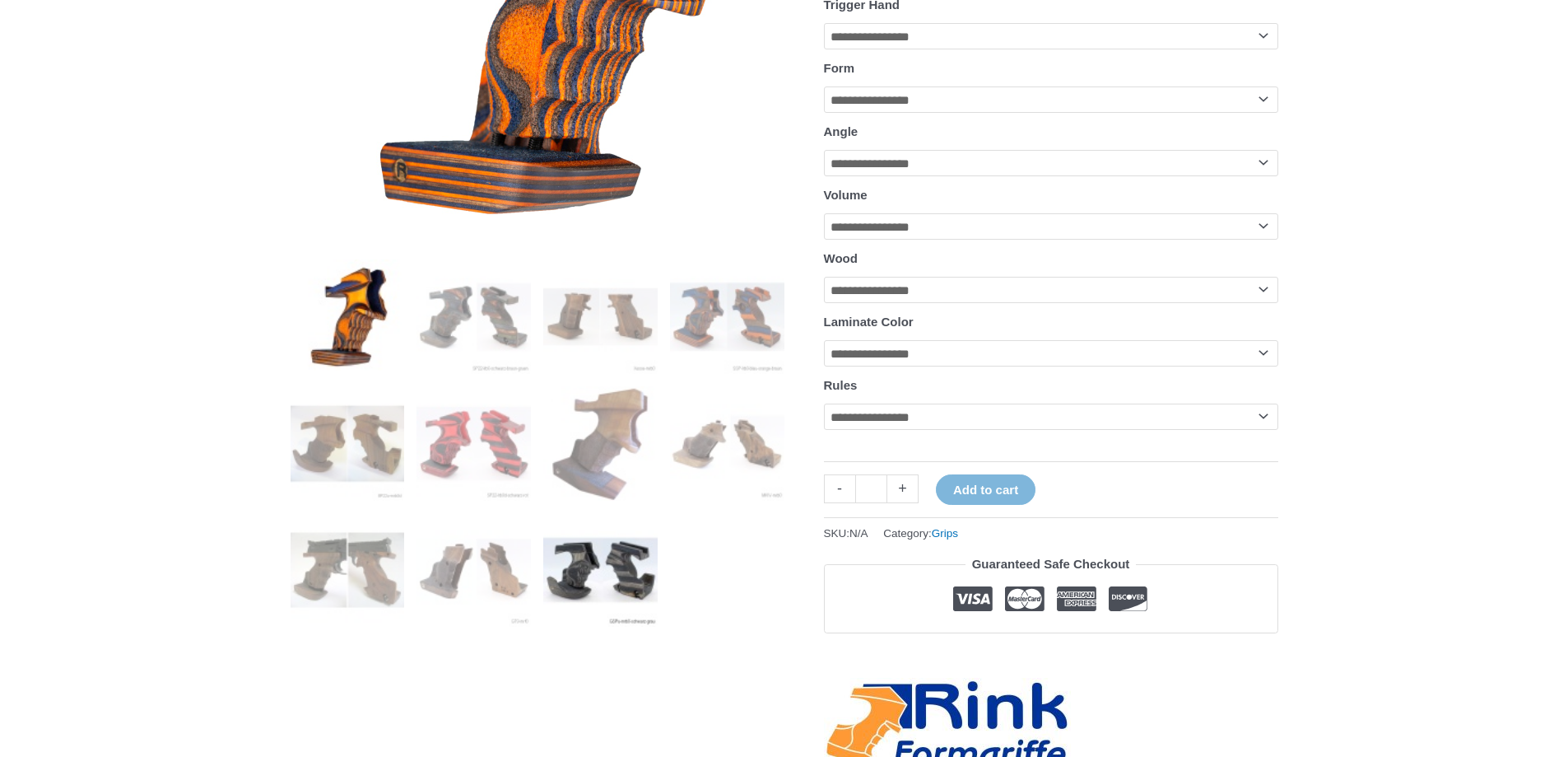
scroll to position [494, 0]
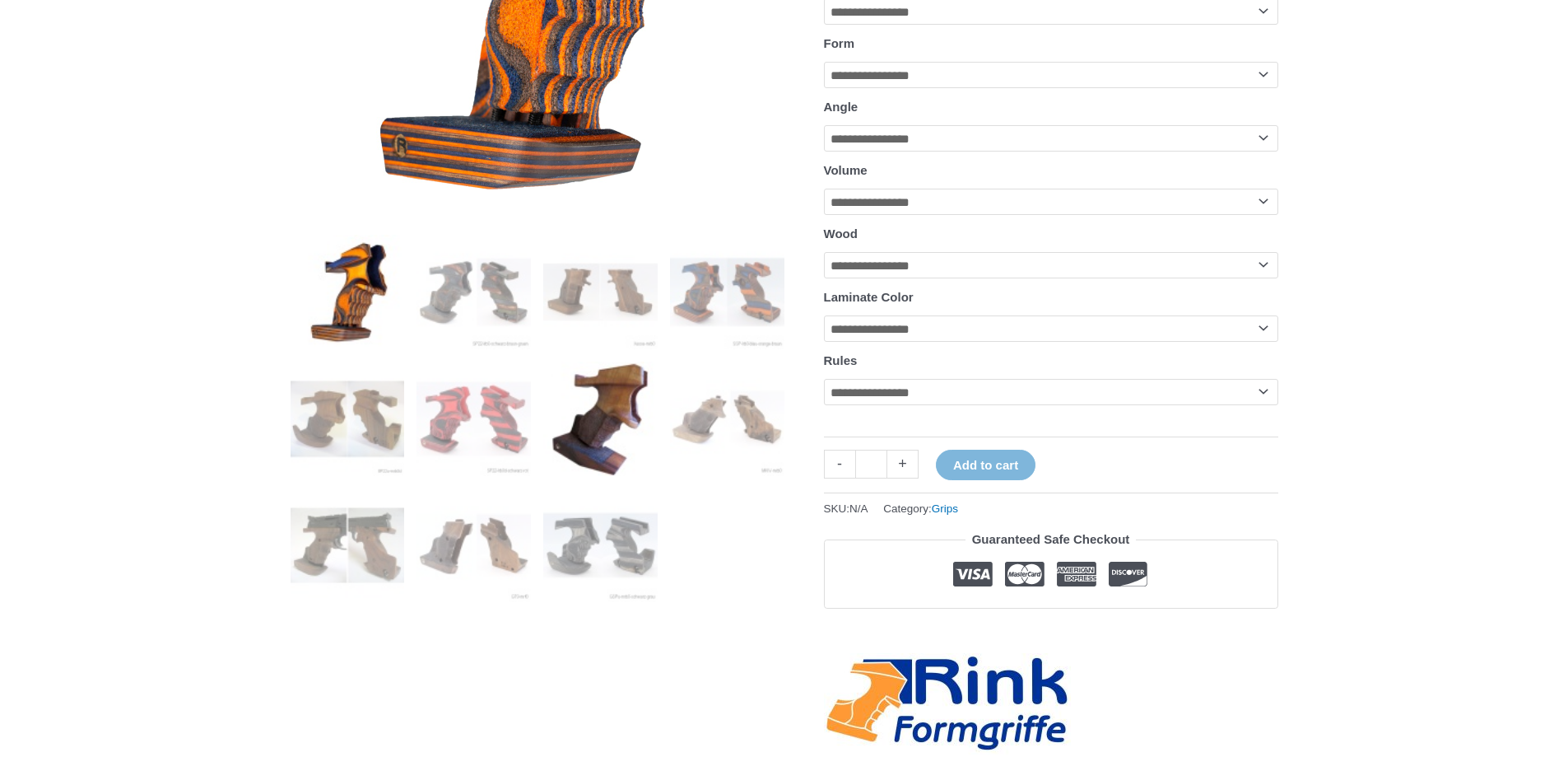
click at [585, 435] on img at bounding box center [600, 418] width 114 height 114
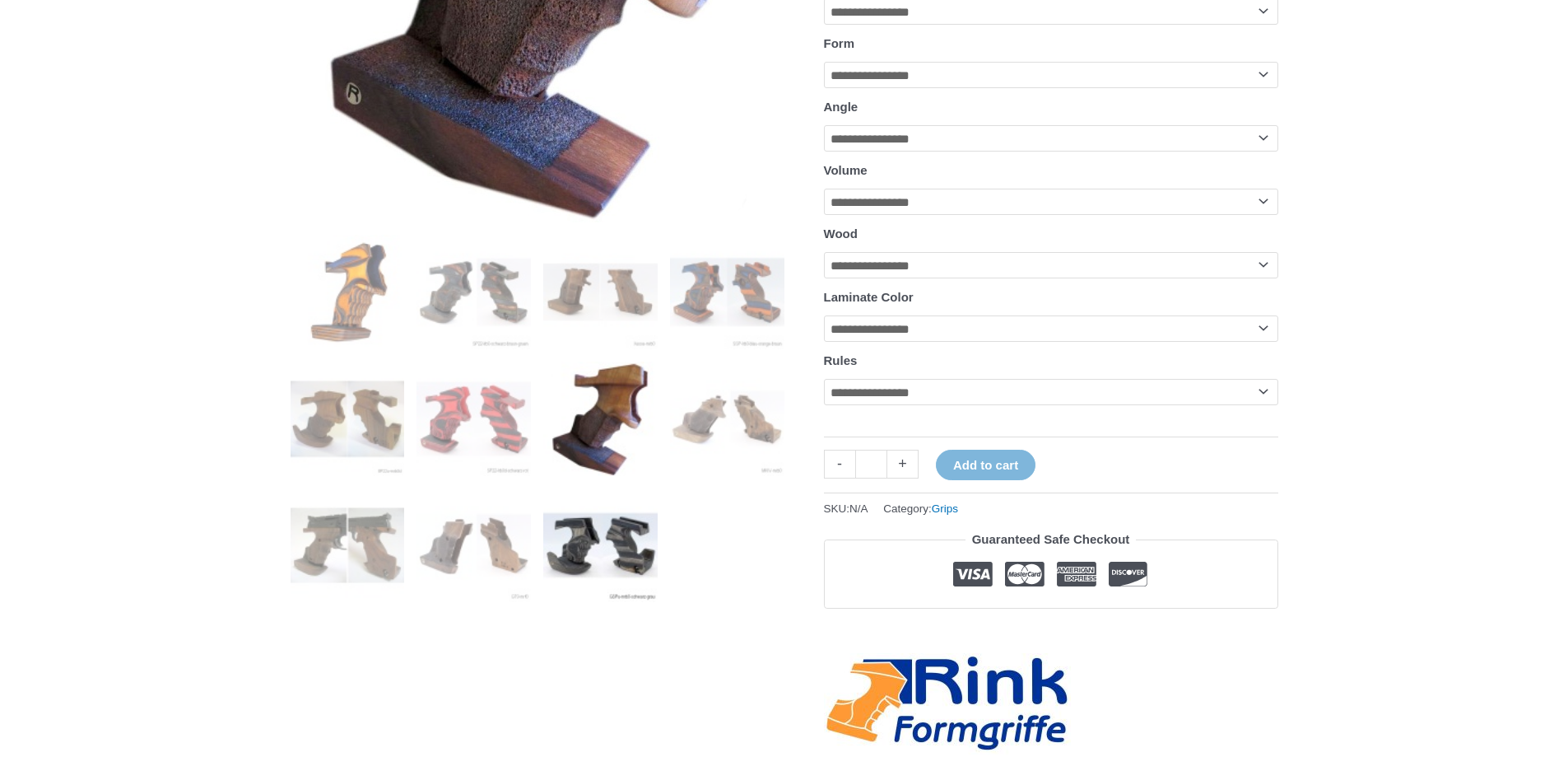
click at [572, 568] on img at bounding box center [600, 545] width 114 height 114
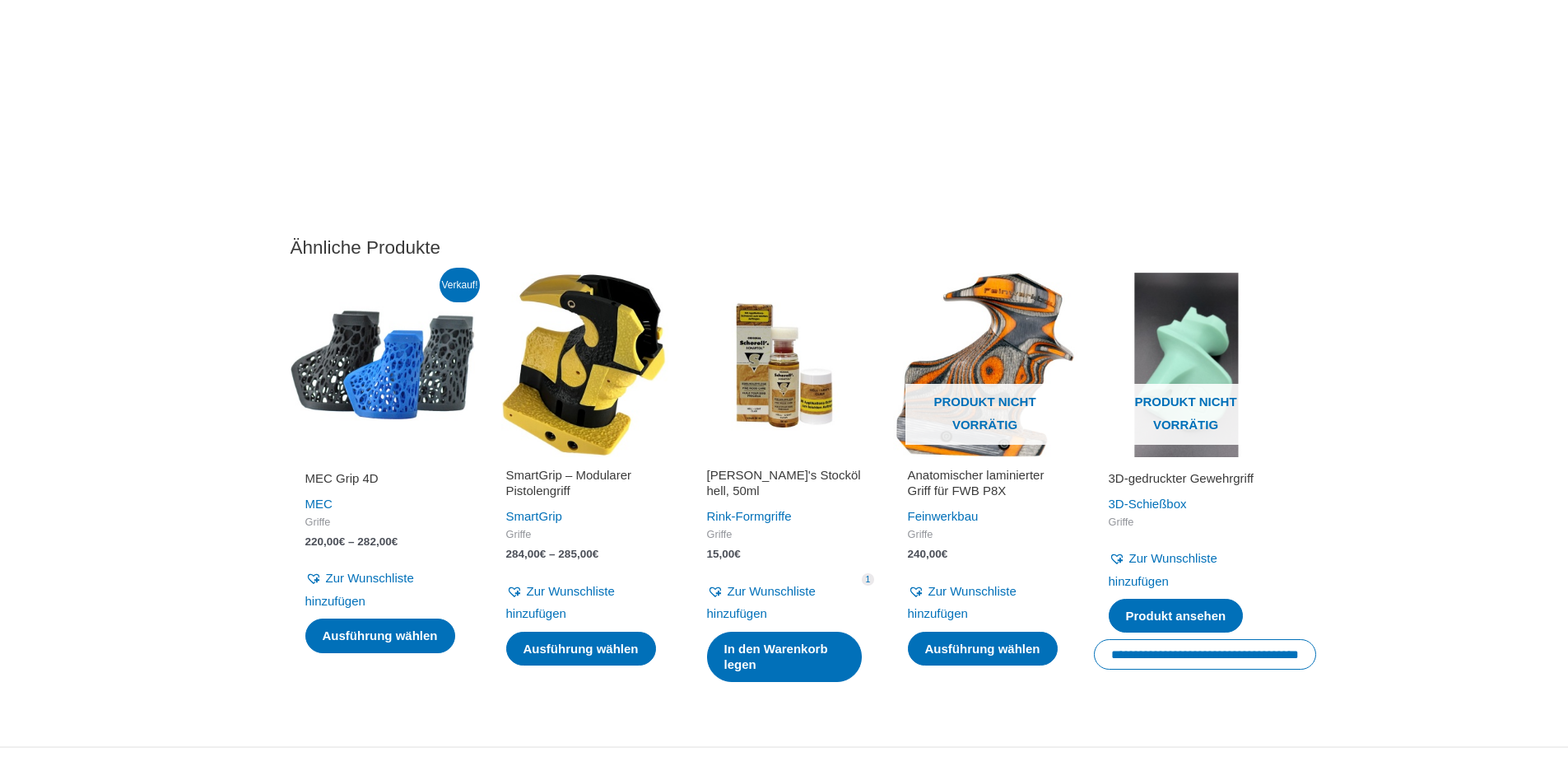
scroll to position [4859, 0]
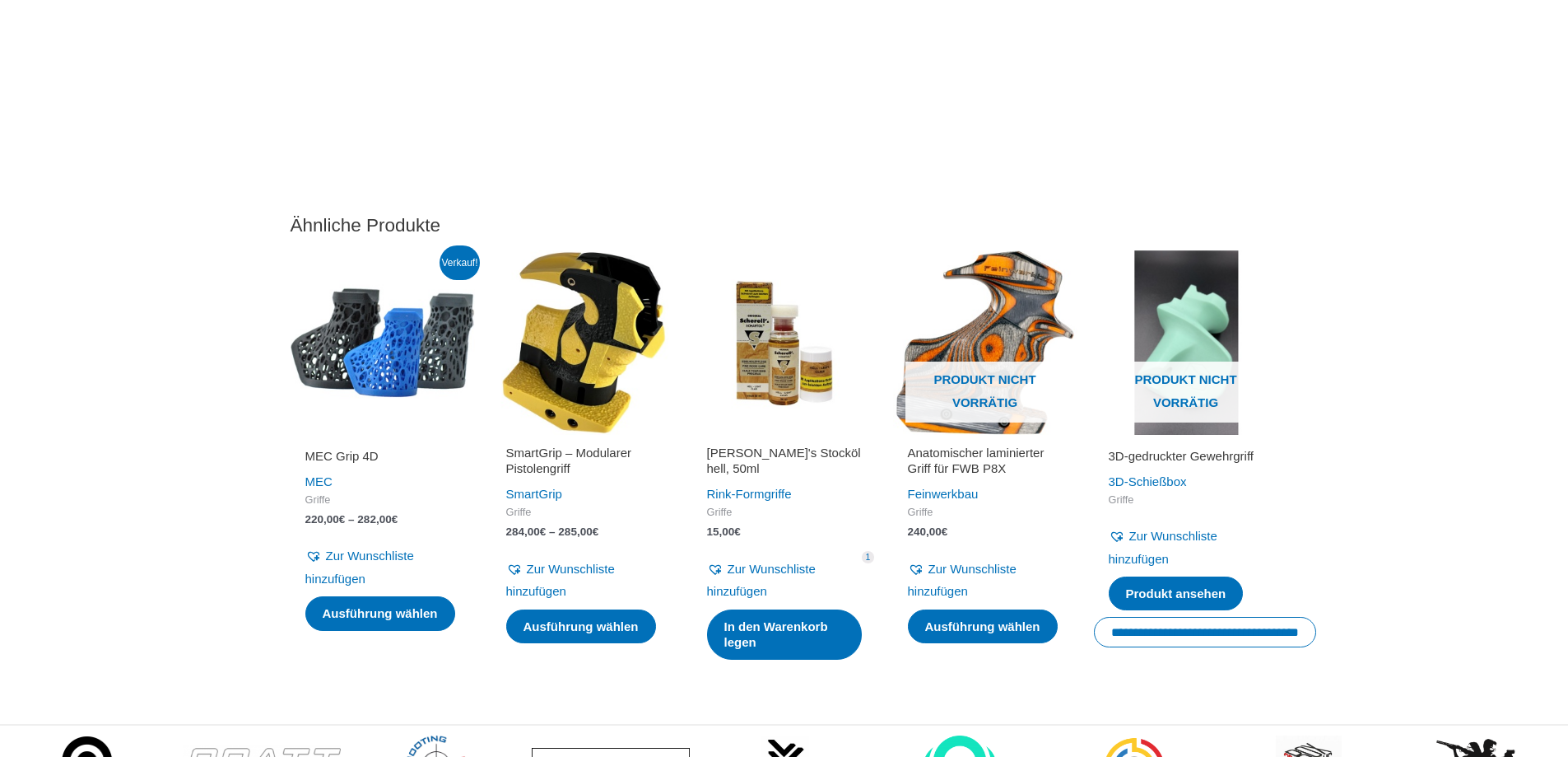
click at [554, 363] on img at bounding box center [583, 342] width 184 height 184
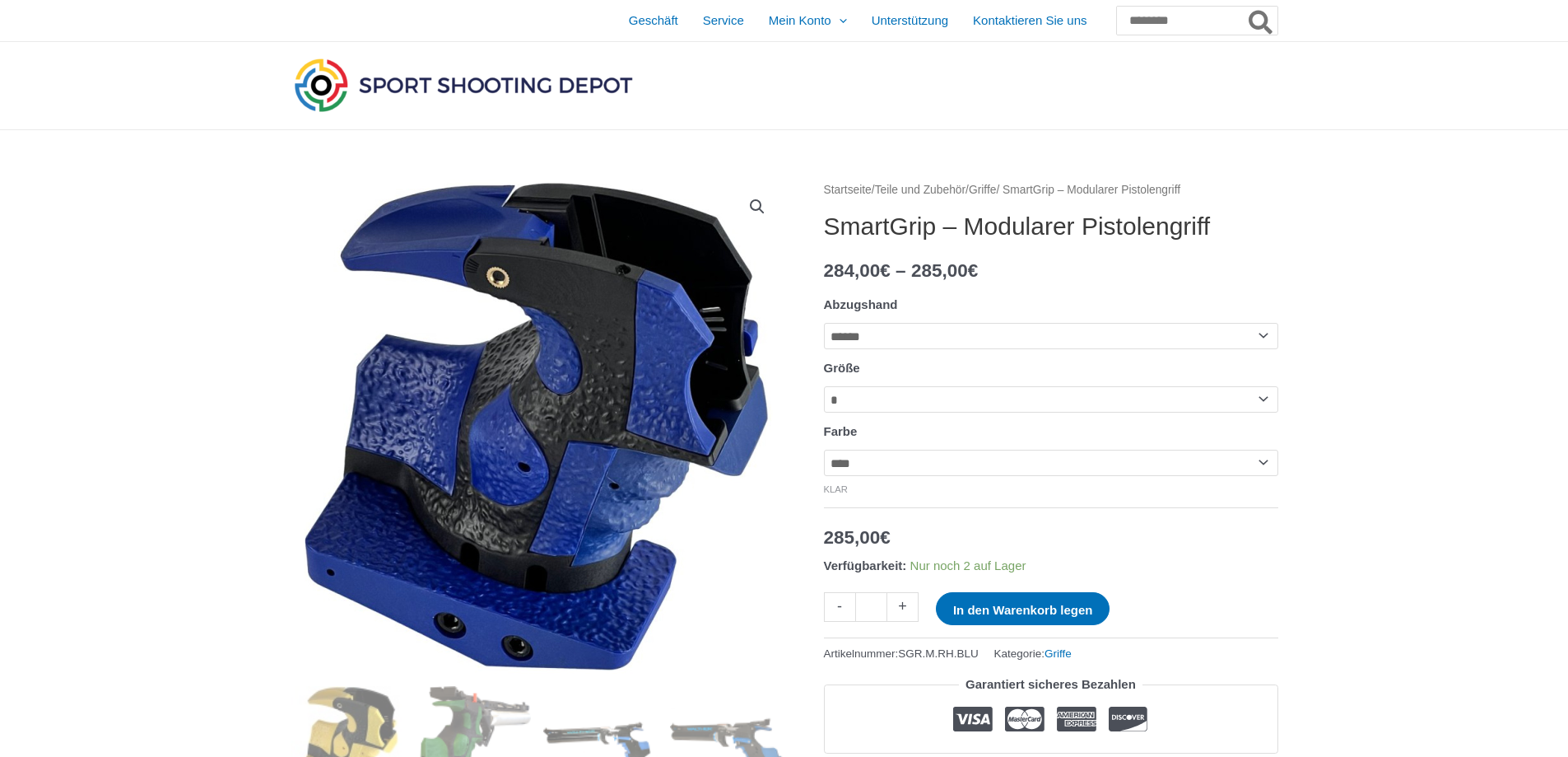
click at [1271, 472] on select "**********" at bounding box center [1051, 463] width 454 height 26
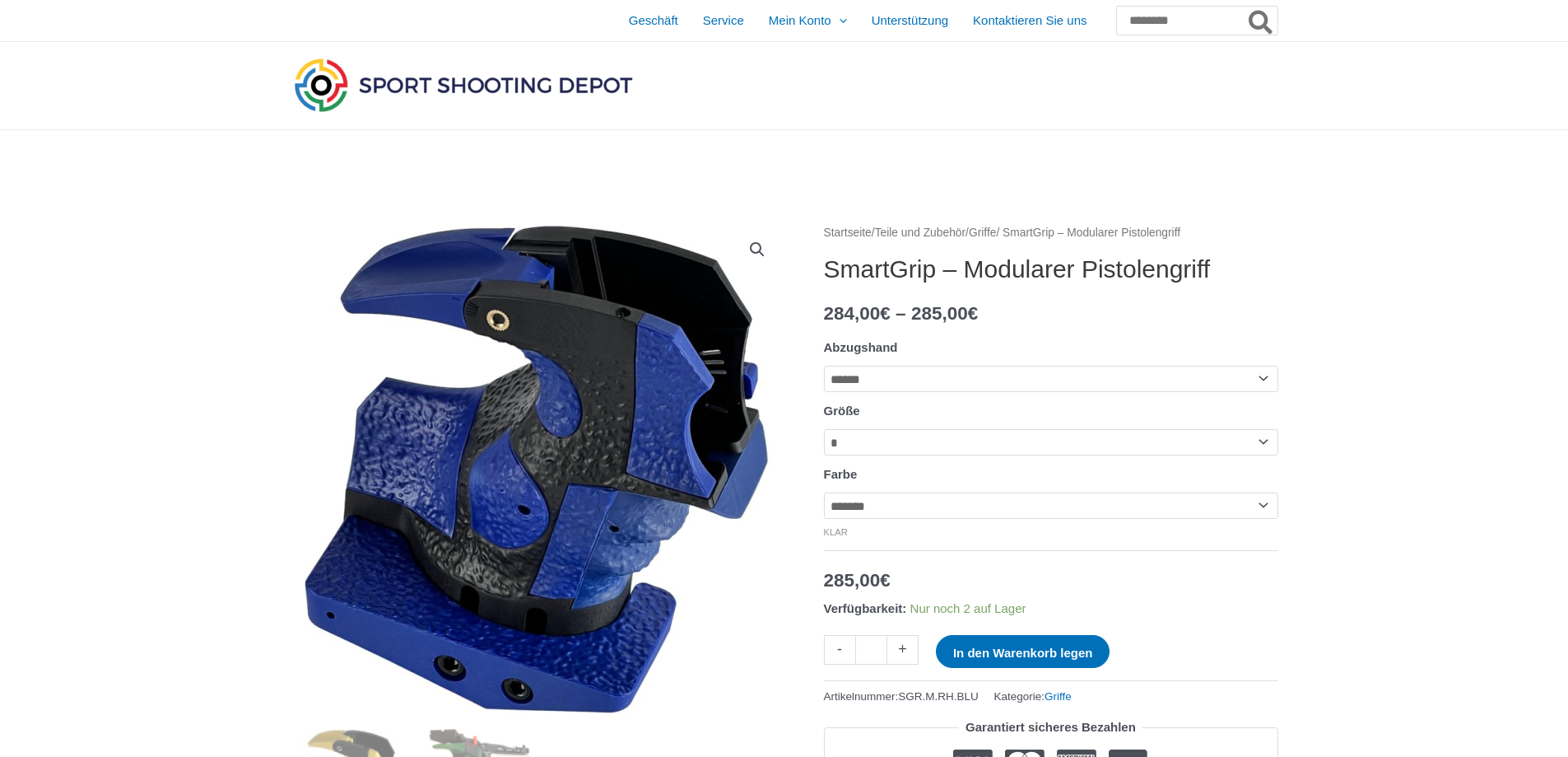
click at [824, 497] on select "**********" at bounding box center [1051, 505] width 454 height 26
select select "*****"
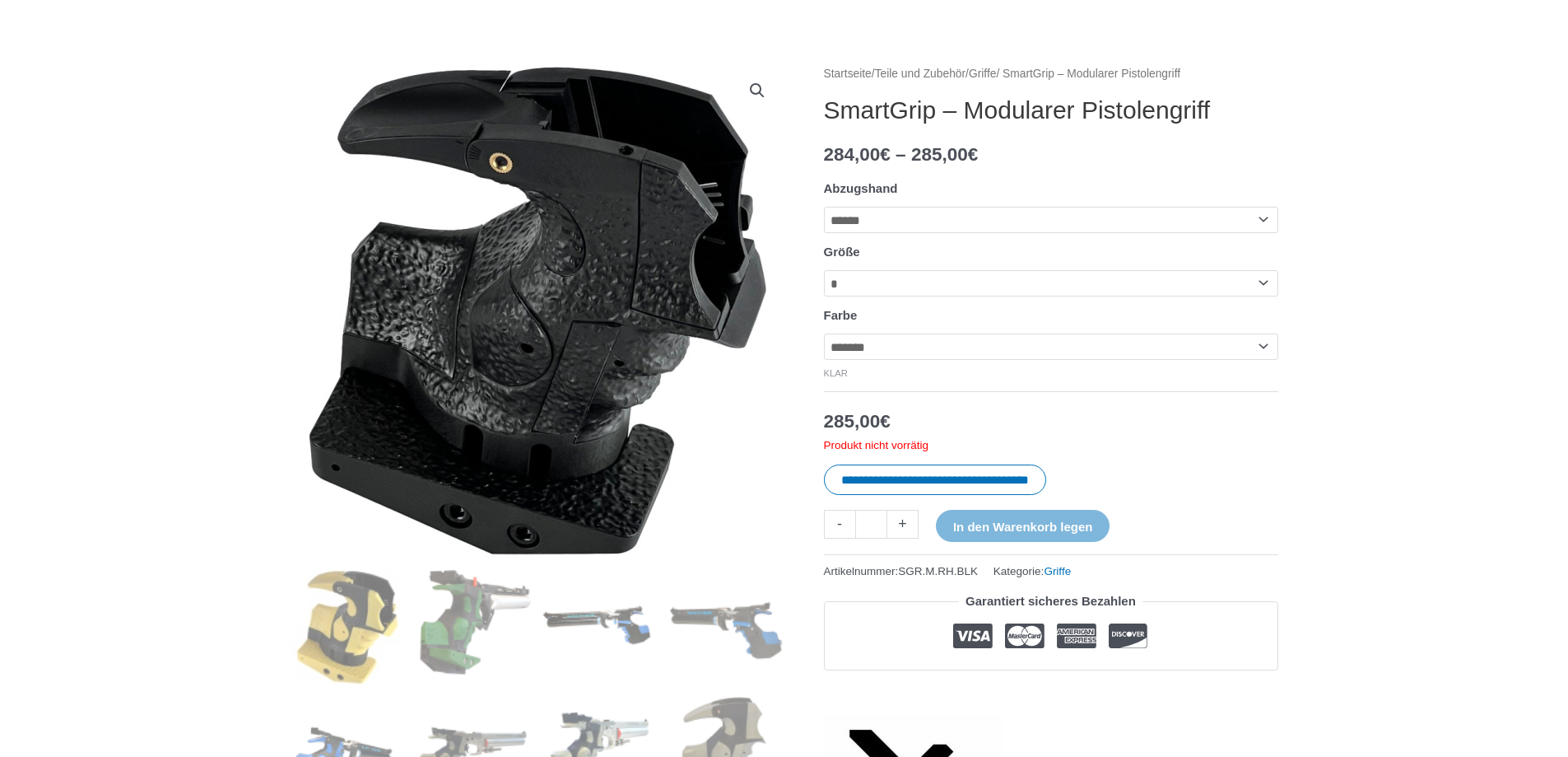
scroll to position [165, 0]
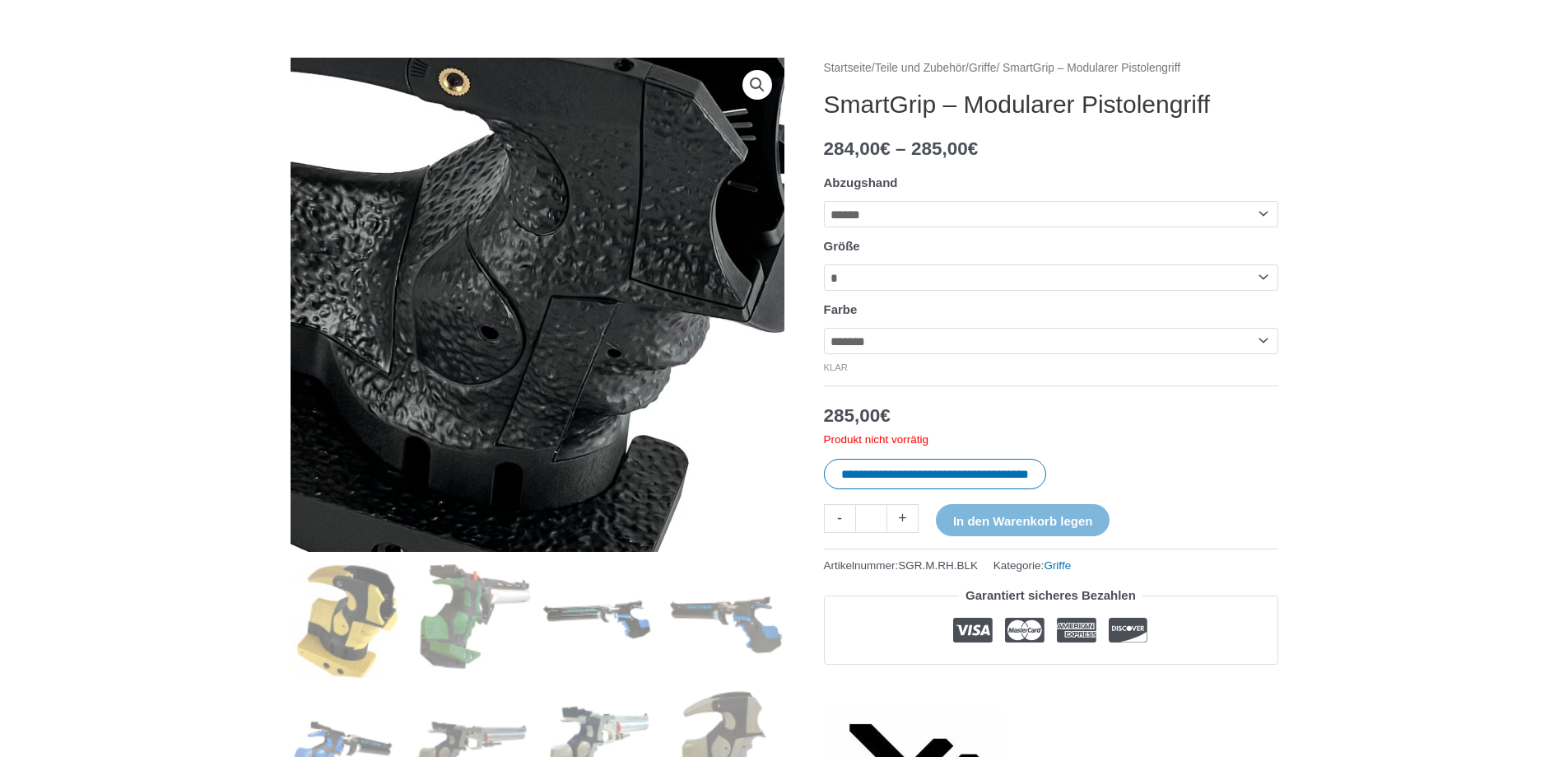
click at [628, 349] on img at bounding box center [497, 282] width 706 height 741
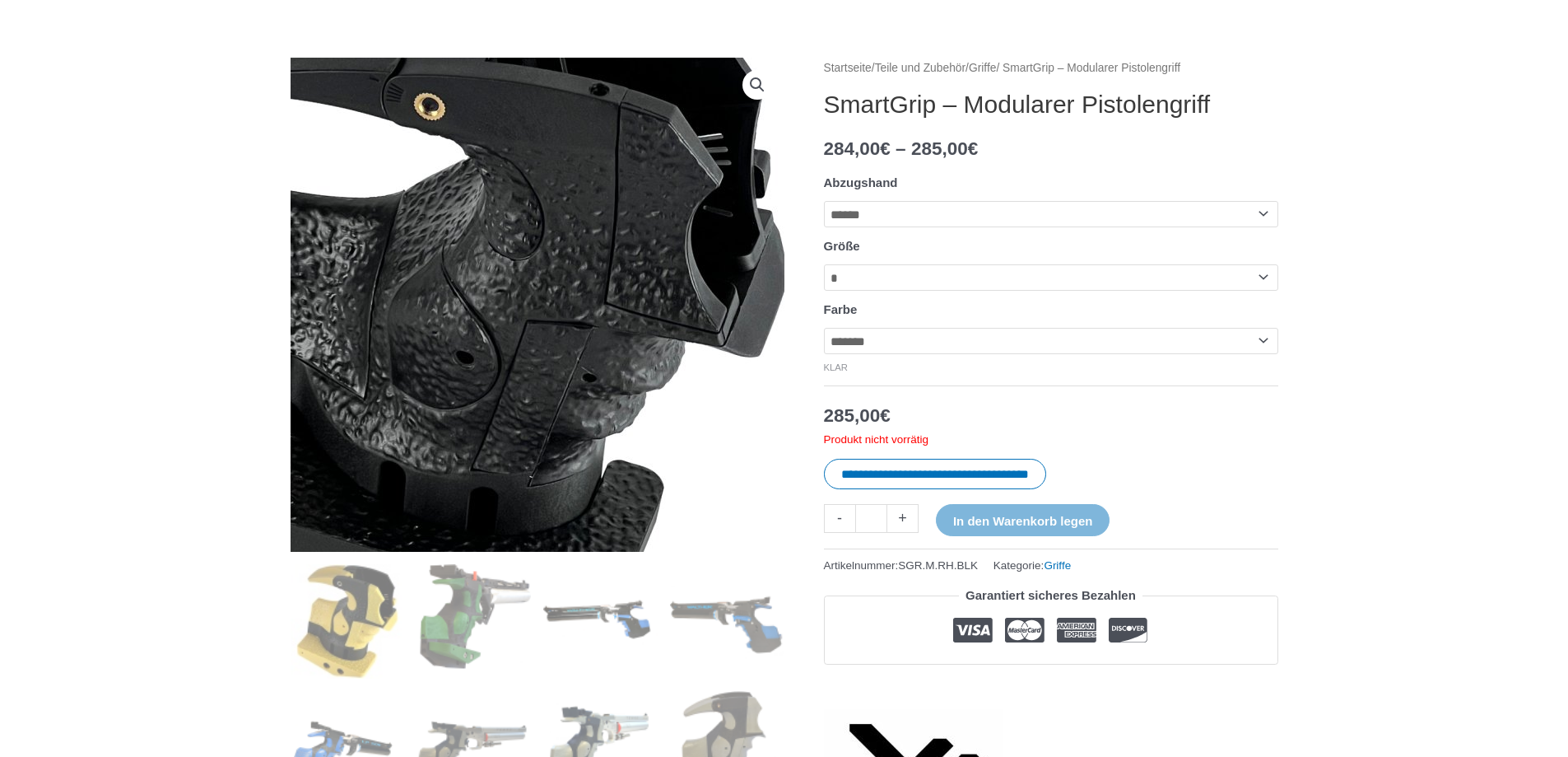
click at [687, 302] on img at bounding box center [472, 305] width 706 height 741
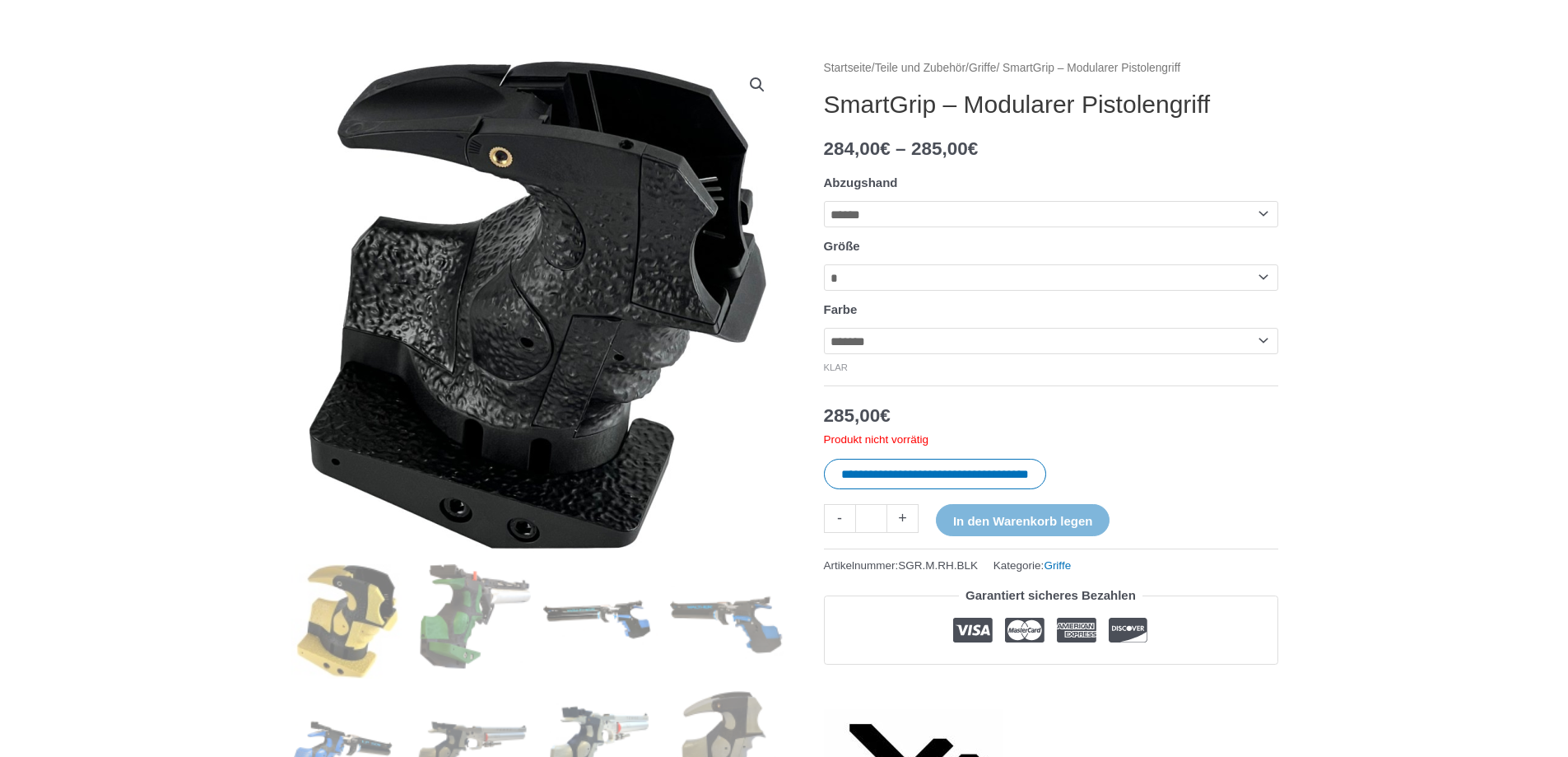
click at [455, 627] on img at bounding box center [473, 621] width 114 height 114
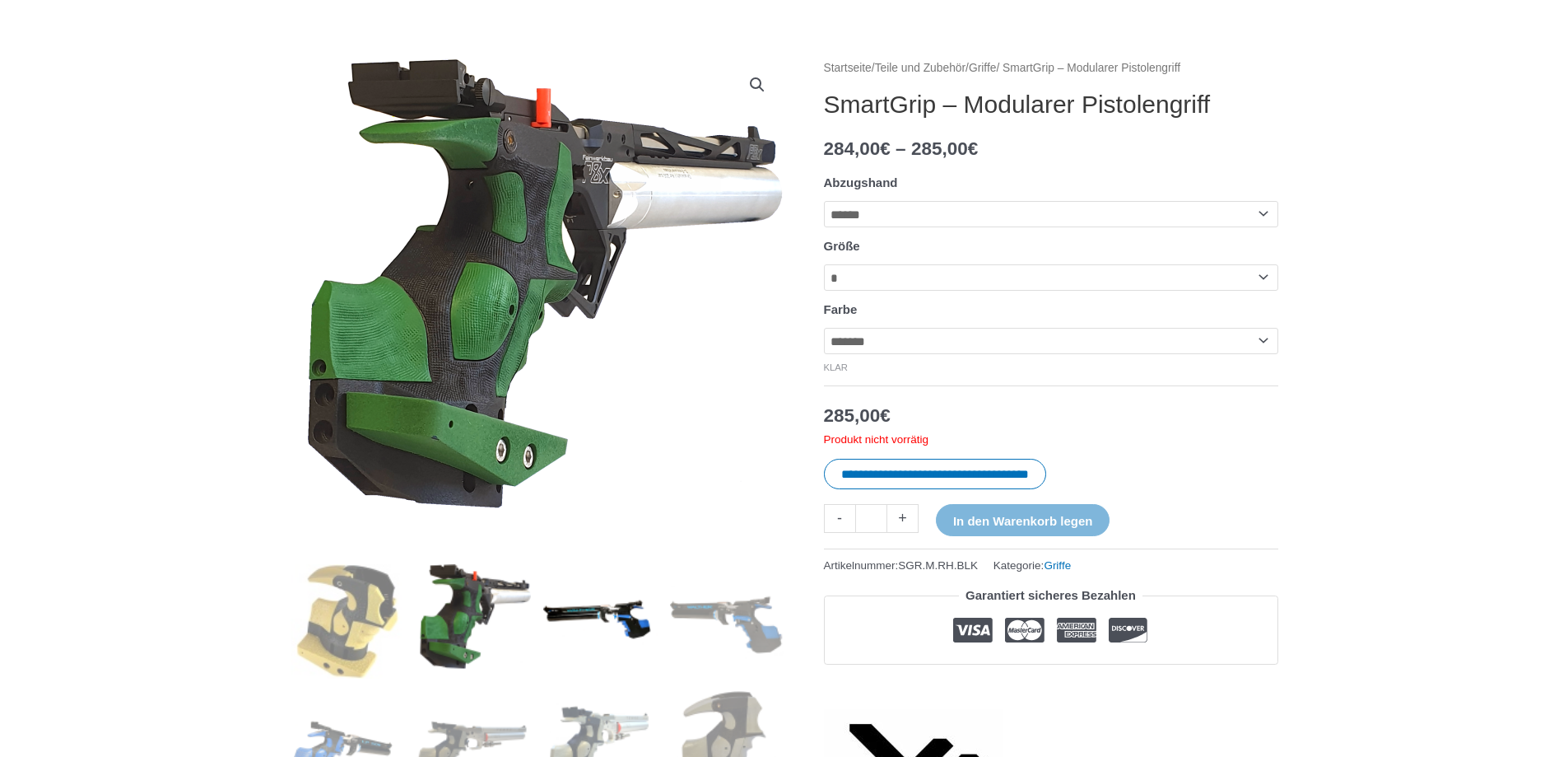
click at [557, 620] on img at bounding box center [600, 621] width 114 height 114
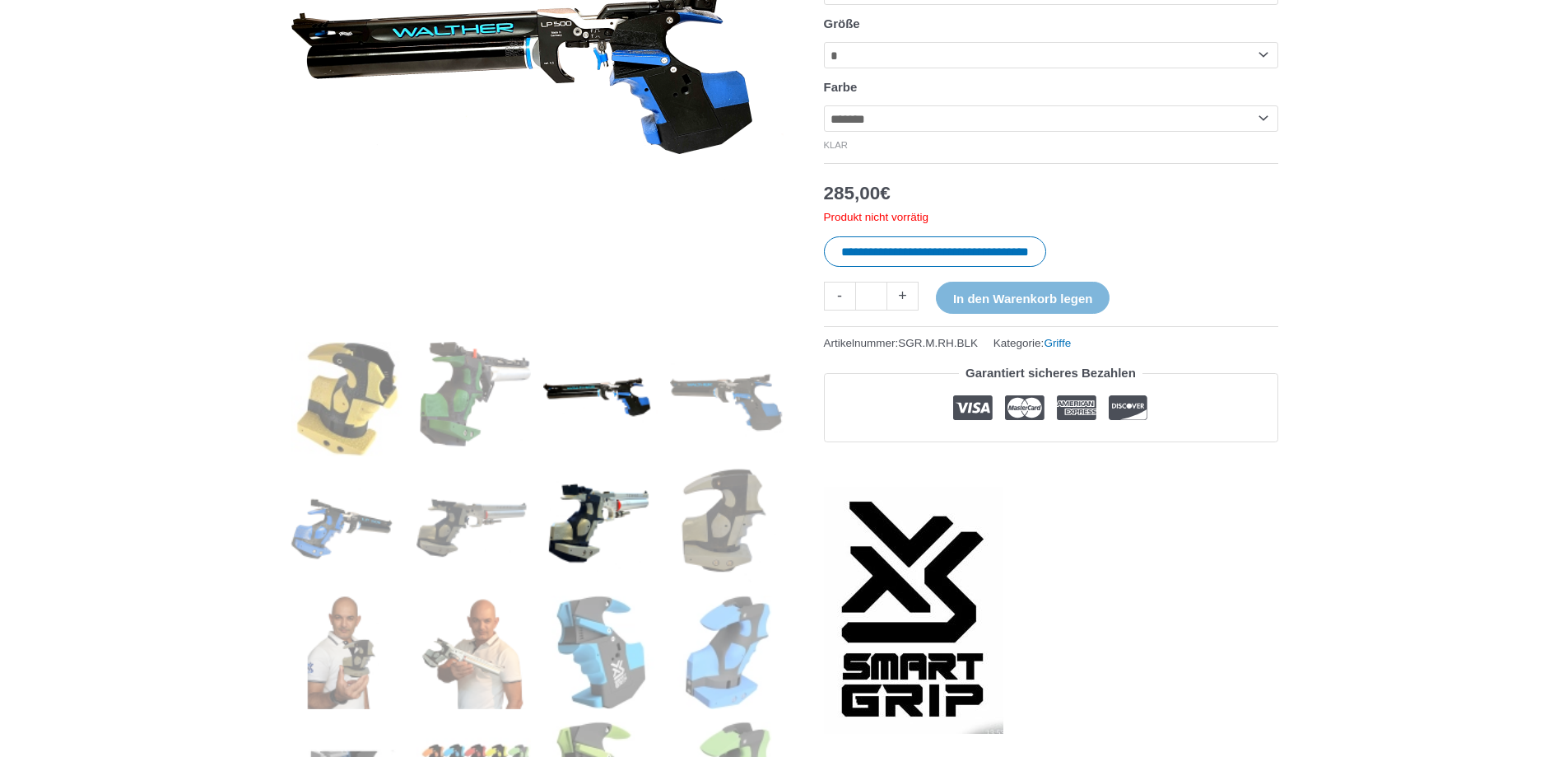
scroll to position [412, 0]
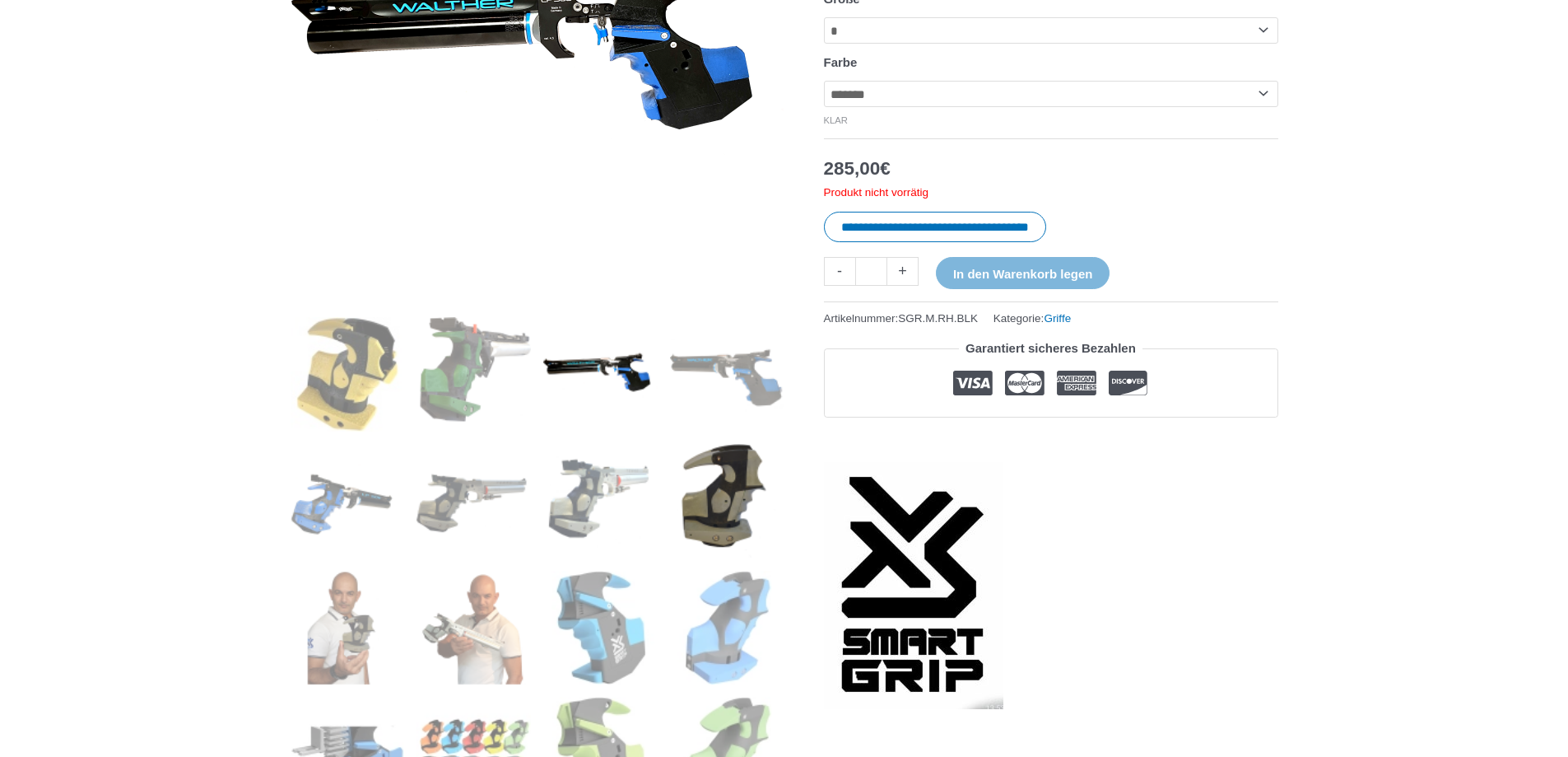
click at [723, 535] on img at bounding box center [727, 500] width 114 height 114
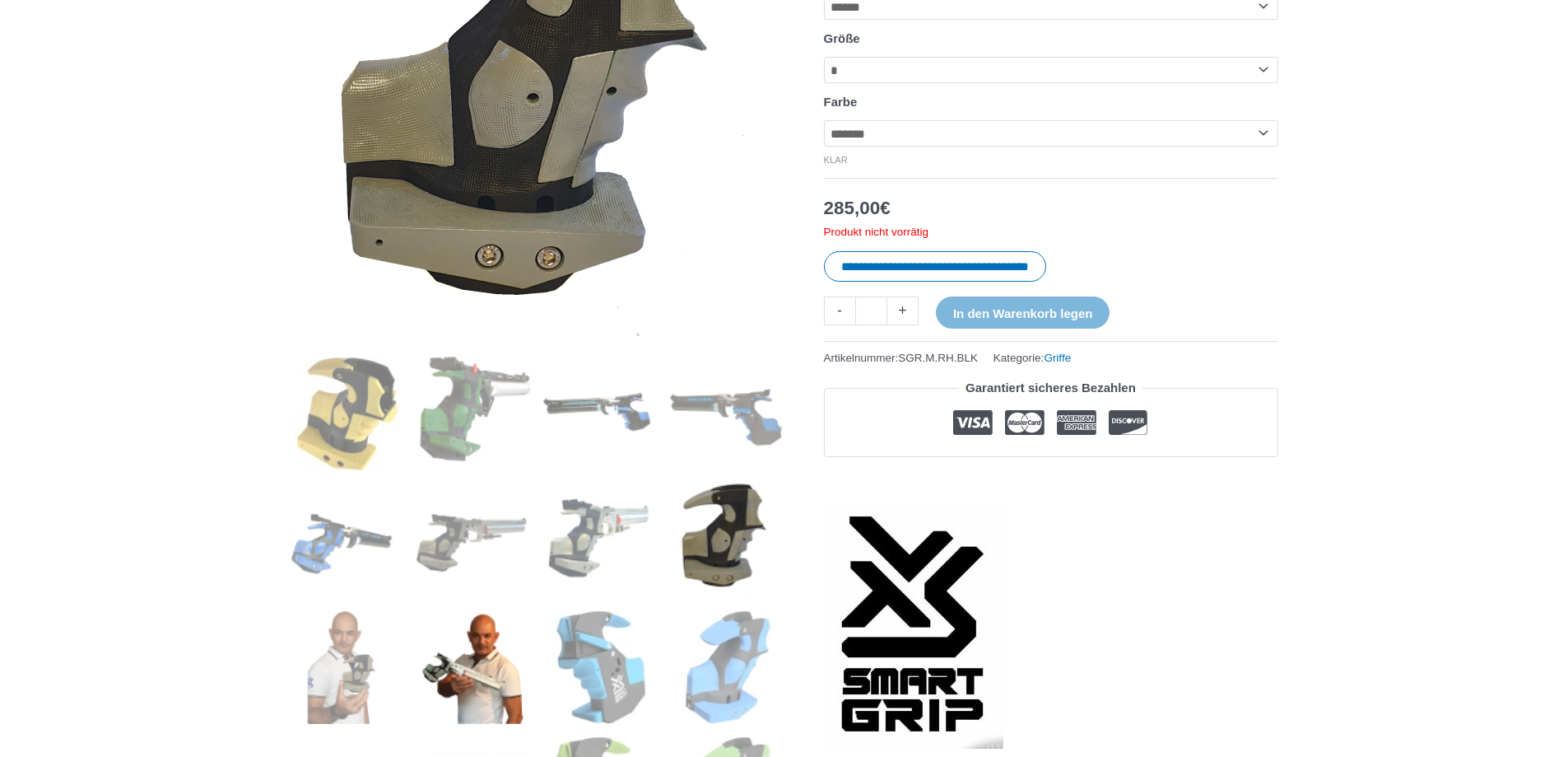
scroll to position [494, 0]
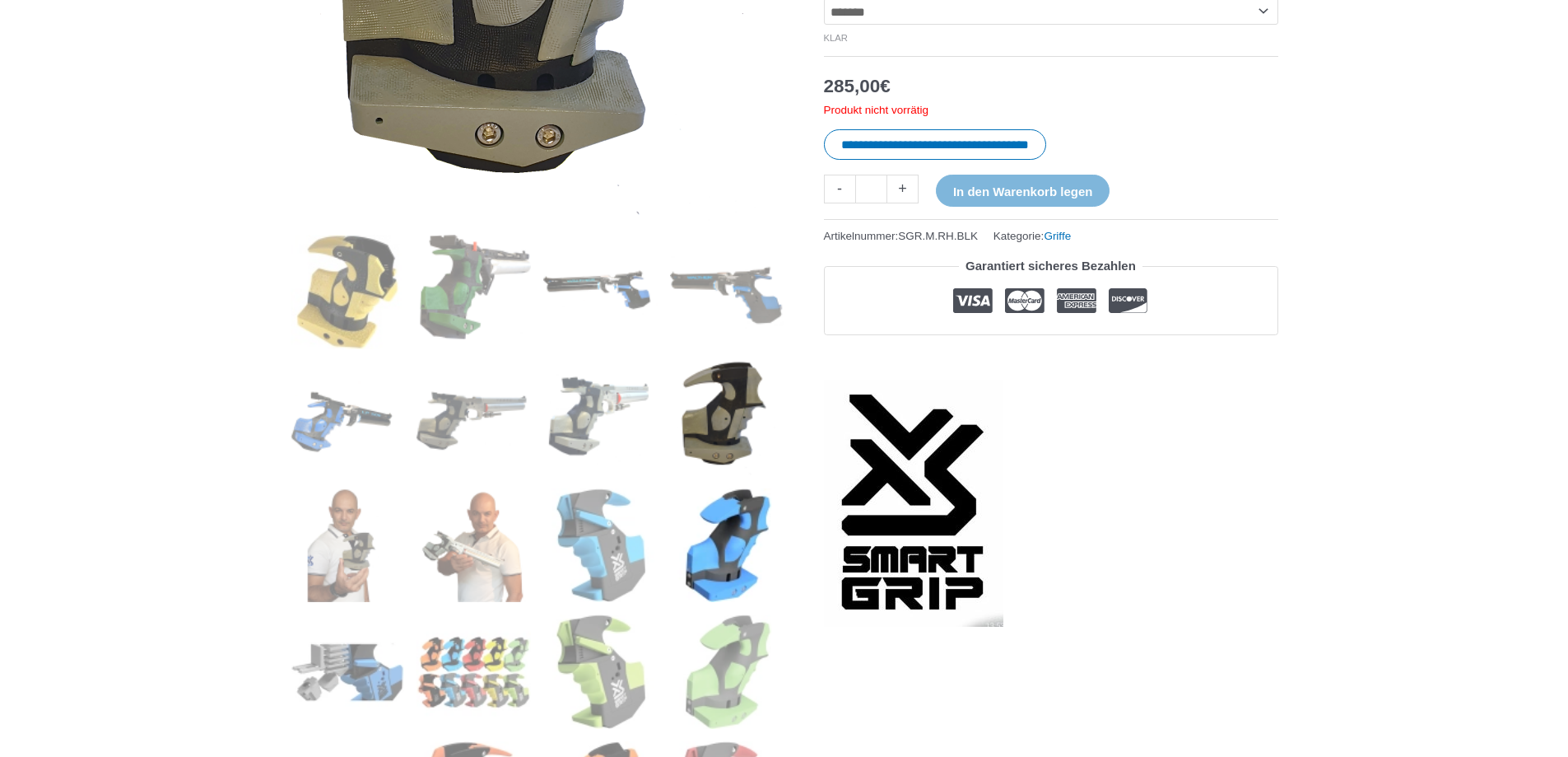
click at [687, 581] on img at bounding box center [727, 545] width 114 height 114
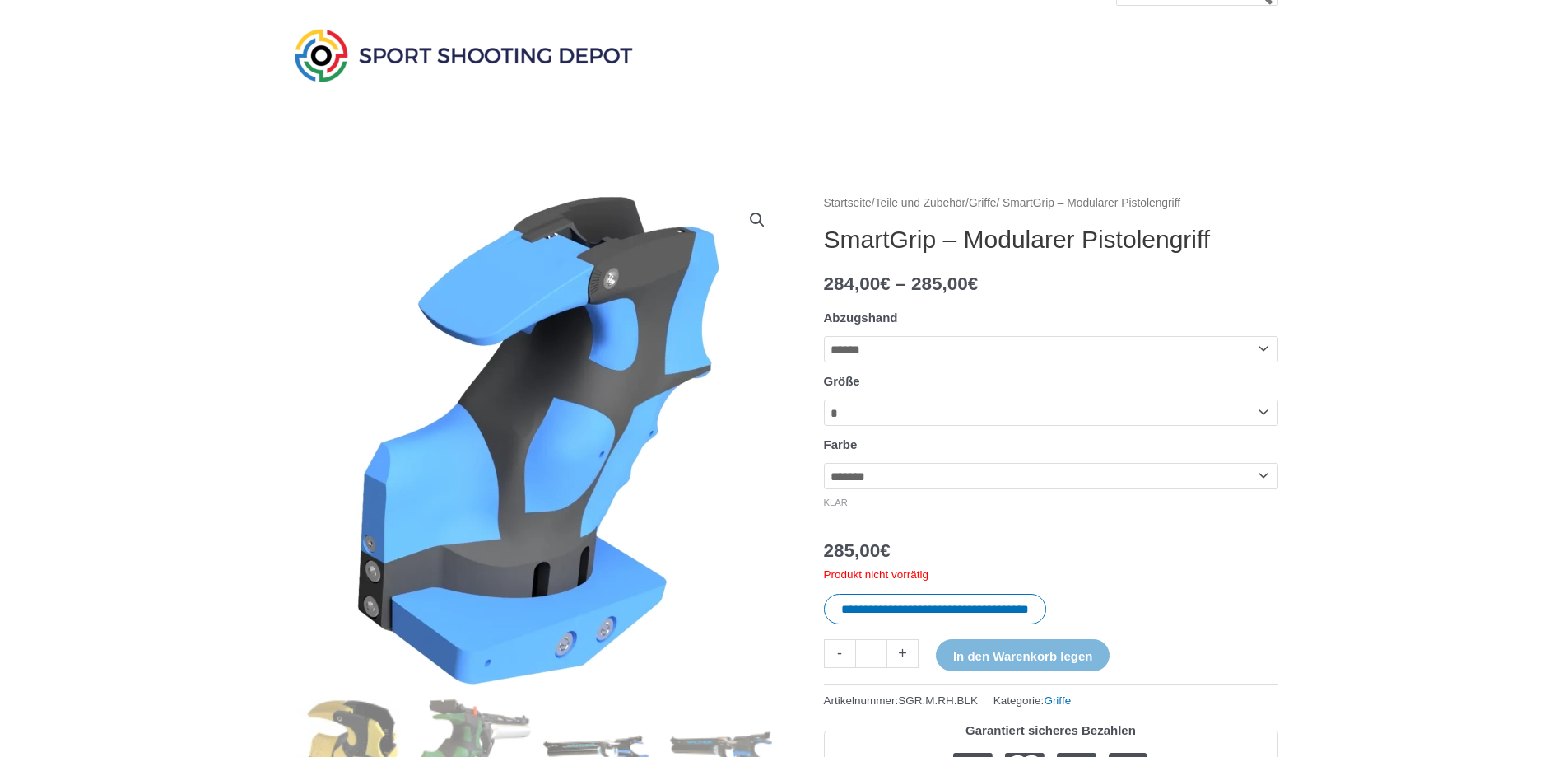
scroll to position [0, 0]
